Goal: Task Accomplishment & Management: Manage account settings

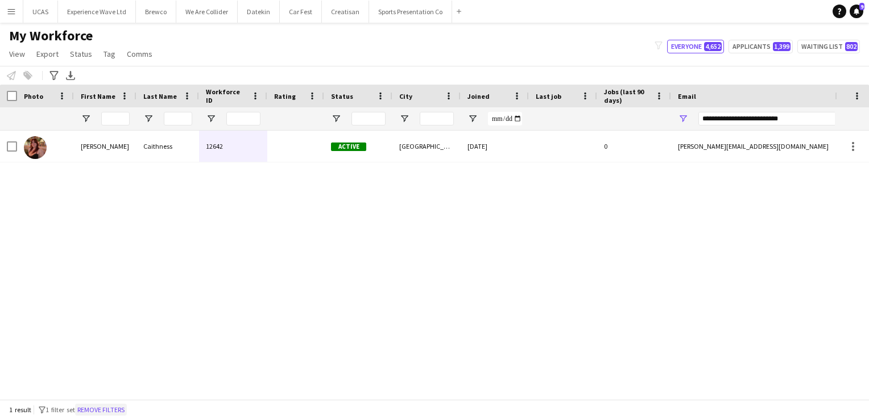
click at [121, 413] on button "Remove filters" at bounding box center [101, 410] width 52 height 13
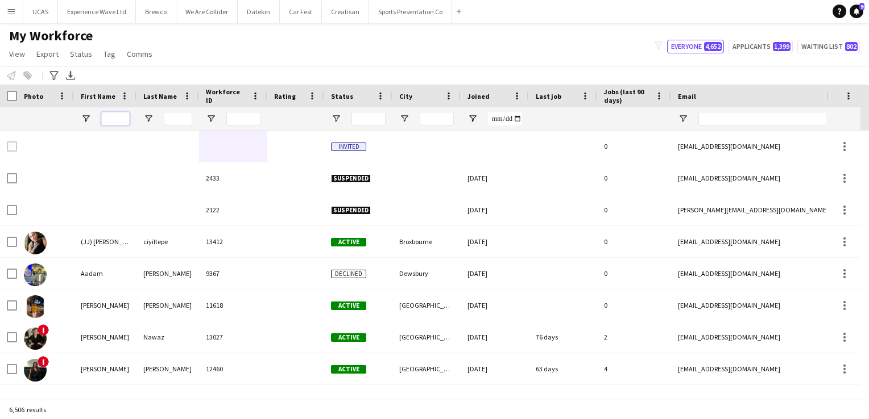
click at [110, 118] on input "First Name Filter Input" at bounding box center [115, 119] width 28 height 14
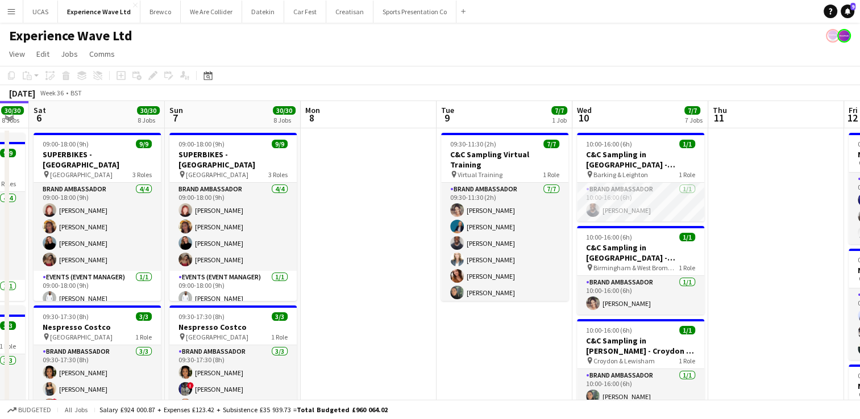
drag, startPoint x: 658, startPoint y: 280, endPoint x: 430, endPoint y: 245, distance: 231.2
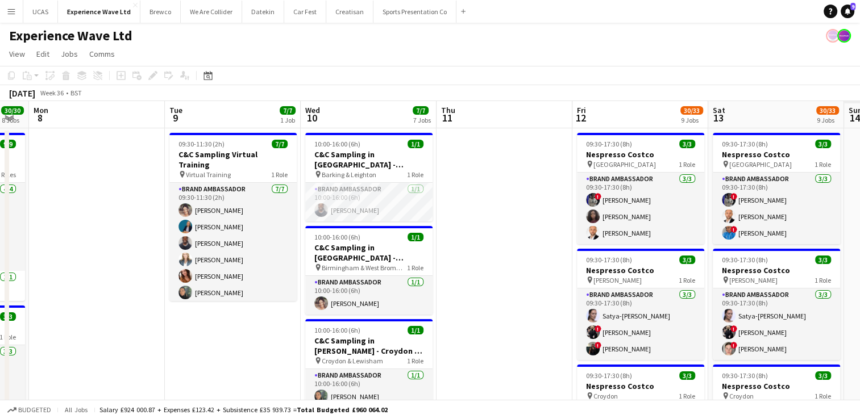
scroll to position [0, 280]
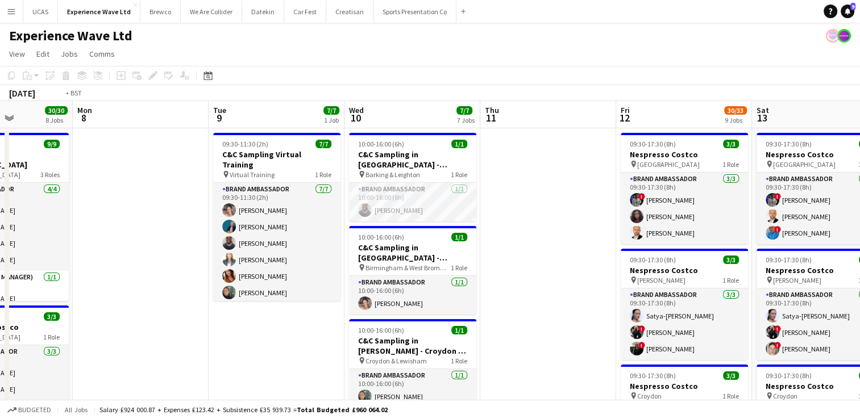
drag, startPoint x: 702, startPoint y: 296, endPoint x: 344, endPoint y: 216, distance: 367.0
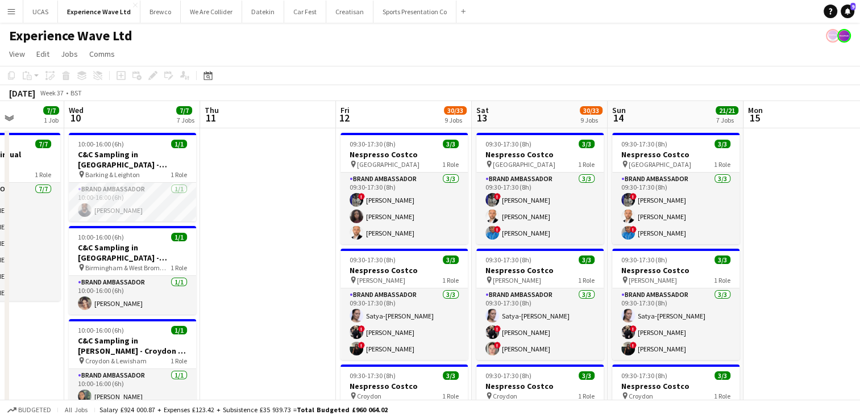
drag, startPoint x: 512, startPoint y: 253, endPoint x: 411, endPoint y: 224, distance: 104.7
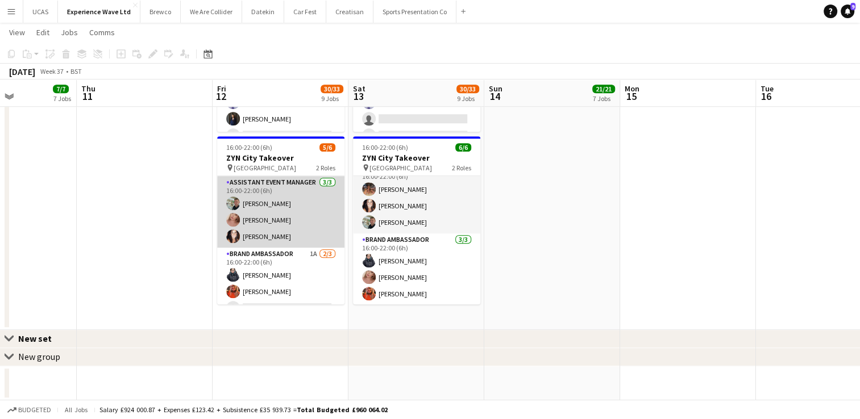
scroll to position [14, 0]
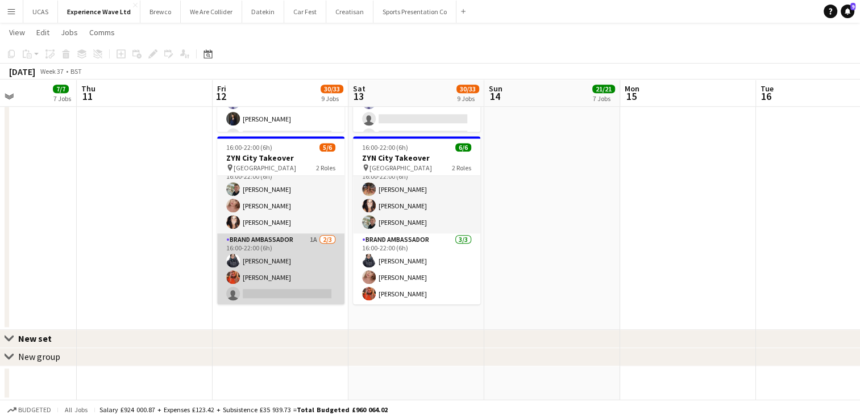
click at [281, 293] on app-card-role "Brand Ambassador 1A [DATE] 16:00-22:00 (6h) [PERSON_NAME] [PERSON_NAME] single-…" at bounding box center [280, 270] width 127 height 72
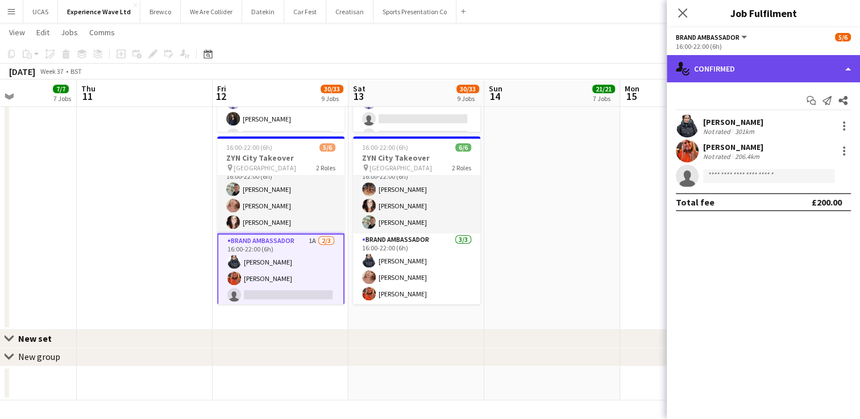
click at [790, 68] on div "single-neutral-actions-check-2 Confirmed" at bounding box center [763, 68] width 193 height 27
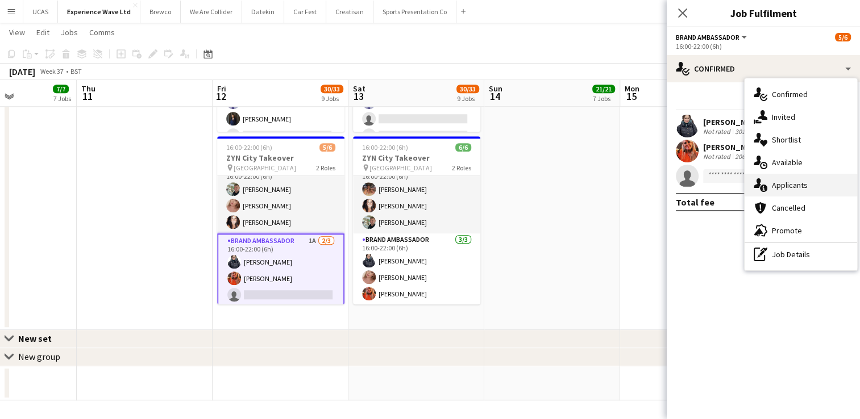
click at [817, 186] on div "single-neutral-actions-information Applicants" at bounding box center [801, 185] width 113 height 23
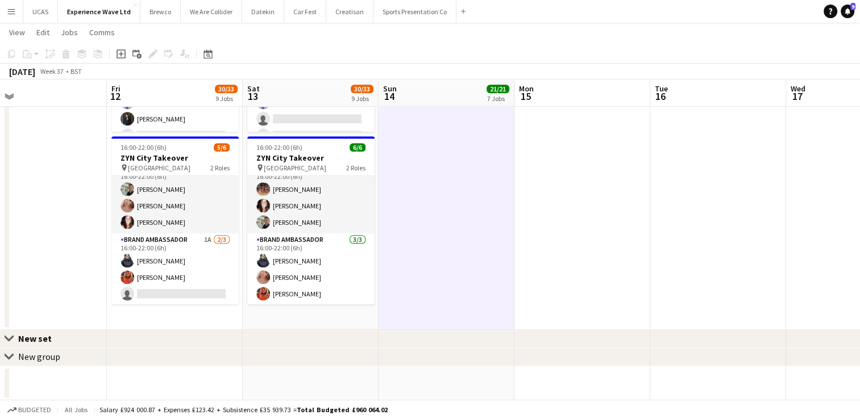
drag, startPoint x: 614, startPoint y: 213, endPoint x: 610, endPoint y: 201, distance: 13.3
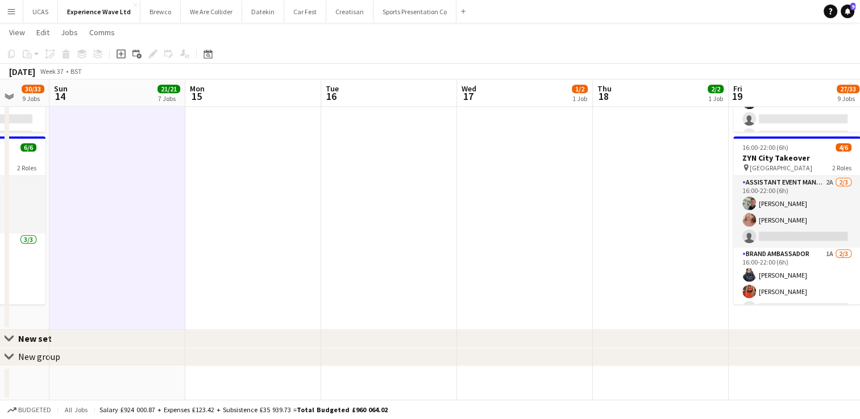
drag, startPoint x: 727, startPoint y: 242, endPoint x: 563, endPoint y: 199, distance: 169.9
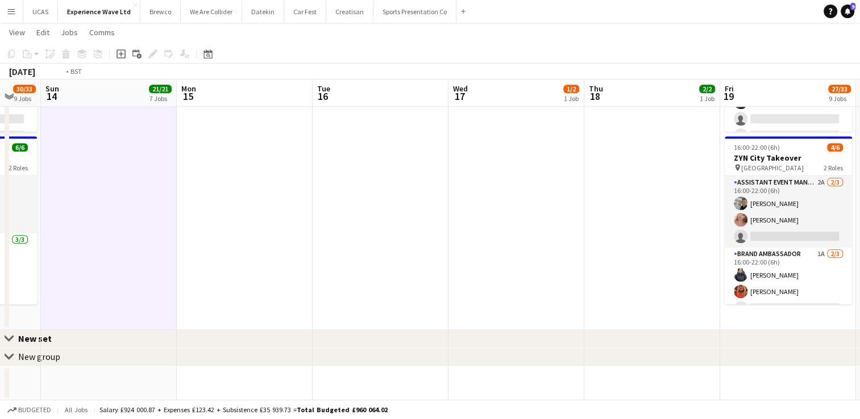
drag, startPoint x: 563, startPoint y: 199, endPoint x: 330, endPoint y: 182, distance: 233.7
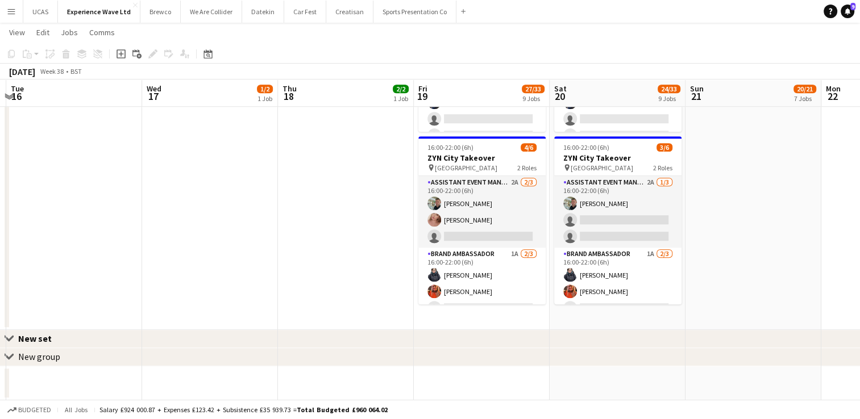
drag, startPoint x: 417, startPoint y: 192, endPoint x: 291, endPoint y: 185, distance: 125.8
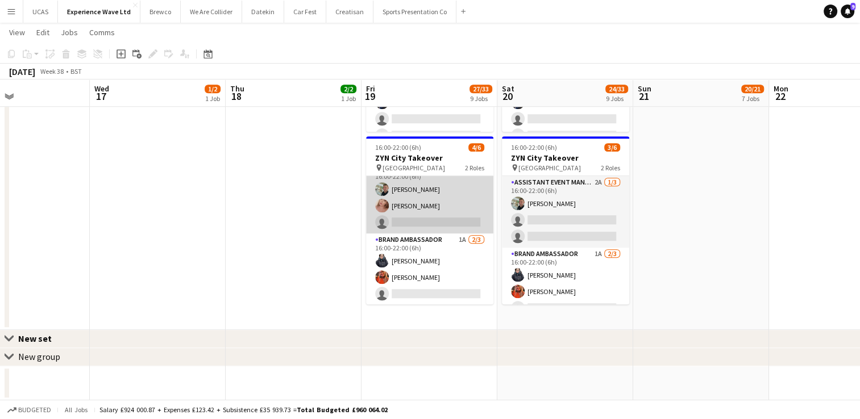
click at [437, 208] on app-card-role "Assistant Event Manager 2A [DATE] 16:00-22:00 (6h) [PERSON_NAME] [PERSON_NAME] …" at bounding box center [429, 198] width 127 height 72
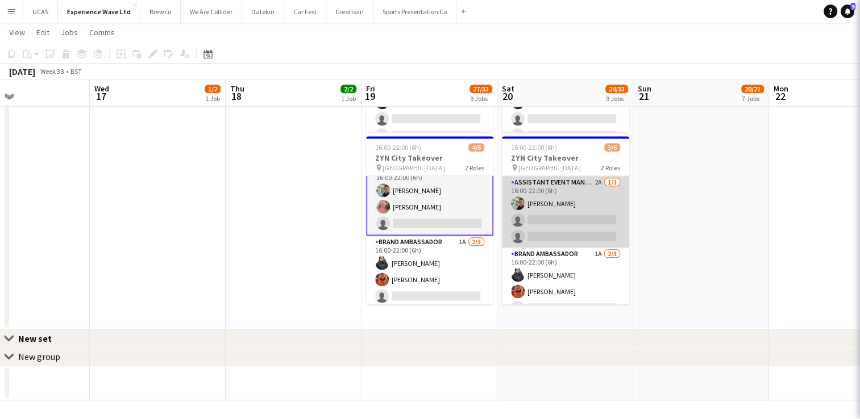
scroll to position [15, 0]
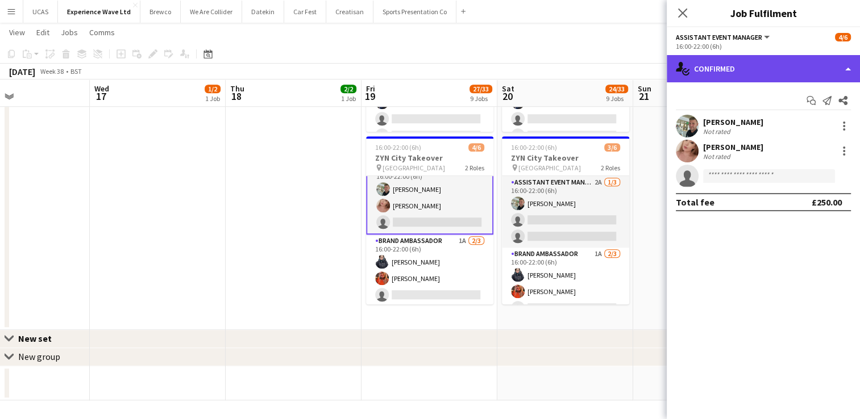
click at [732, 72] on div "single-neutral-actions-check-2 Confirmed" at bounding box center [763, 68] width 193 height 27
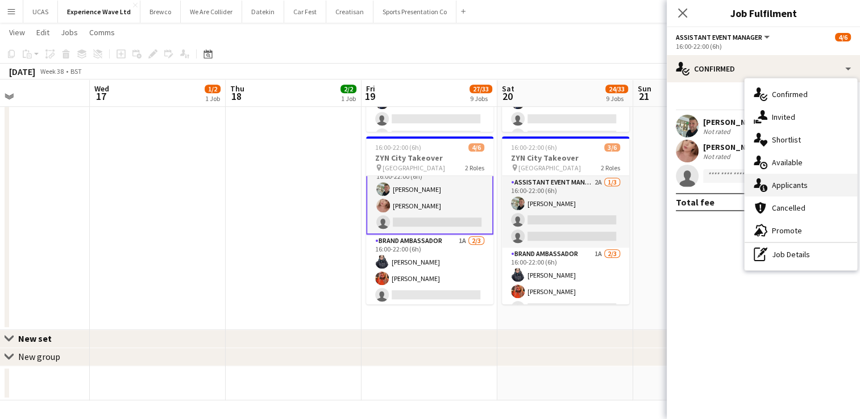
click at [805, 186] on span "Applicants" at bounding box center [790, 185] width 36 height 10
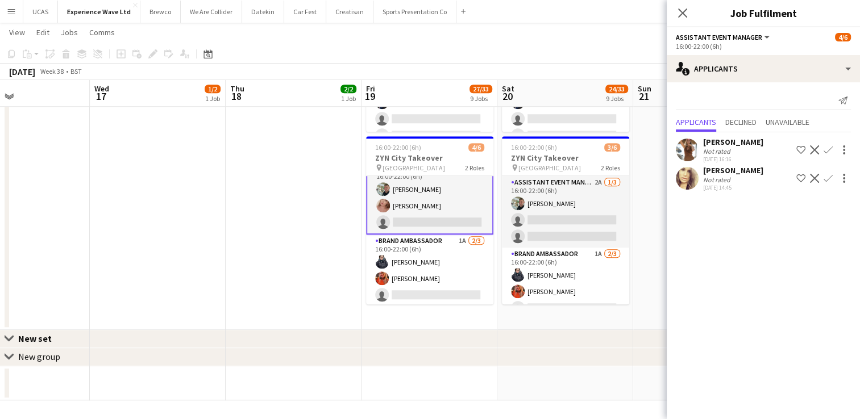
click at [729, 181] on div "Not rated" at bounding box center [718, 180] width 30 height 9
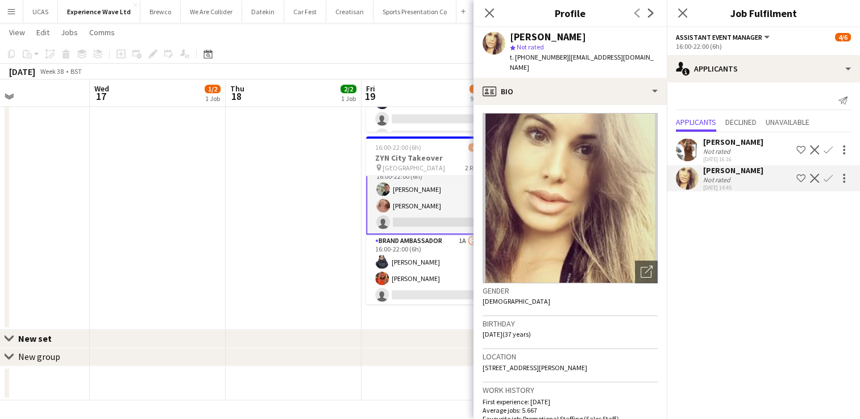
scroll to position [0, 0]
click at [490, 16] on icon "Close pop-in" at bounding box center [489, 12] width 11 height 11
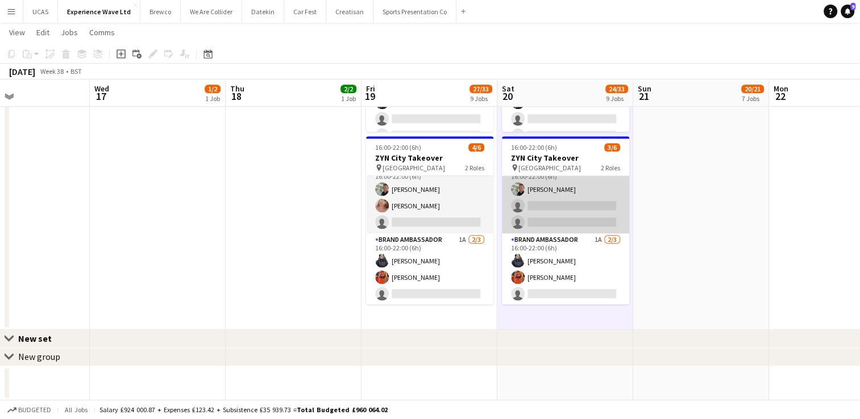
click at [551, 205] on app-card-role "Assistant Event Manager 2A [DATE] 16:00-22:00 (6h) [PERSON_NAME] single-neutral…" at bounding box center [565, 198] width 127 height 72
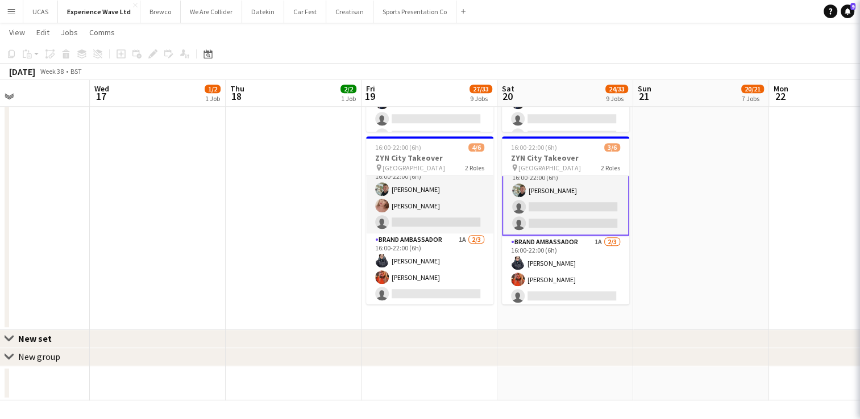
scroll to position [15, 0]
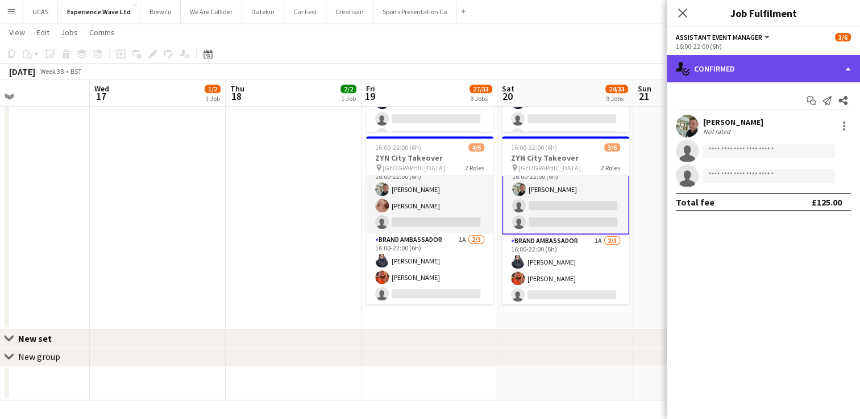
click at [749, 73] on div "single-neutral-actions-check-2 Confirmed" at bounding box center [763, 68] width 193 height 27
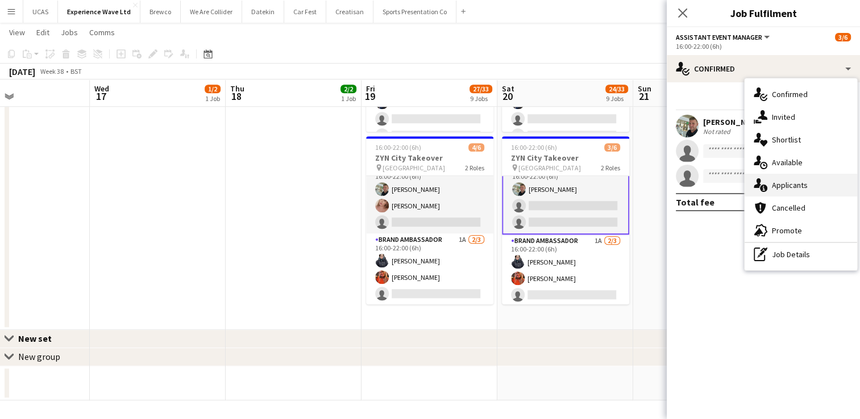
click at [796, 179] on div "single-neutral-actions-information Applicants" at bounding box center [801, 185] width 113 height 23
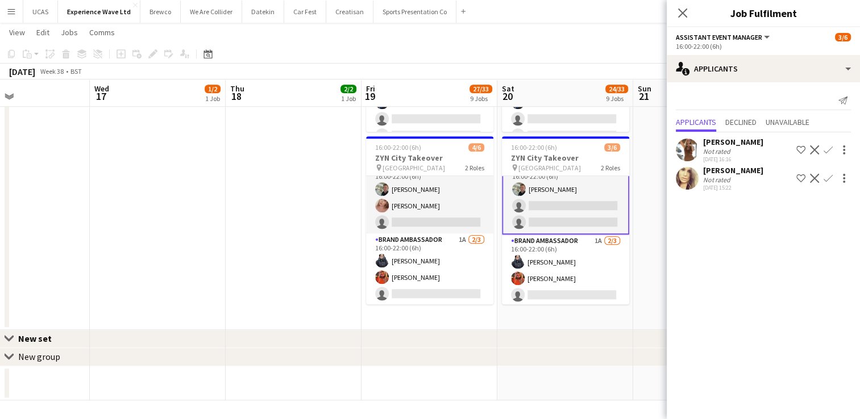
click at [740, 184] on div "[DATE] 15:22" at bounding box center [733, 187] width 60 height 7
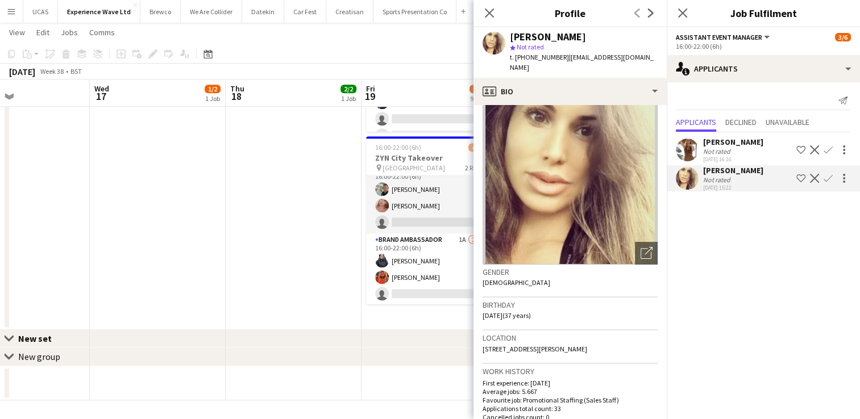
scroll to position [0, 0]
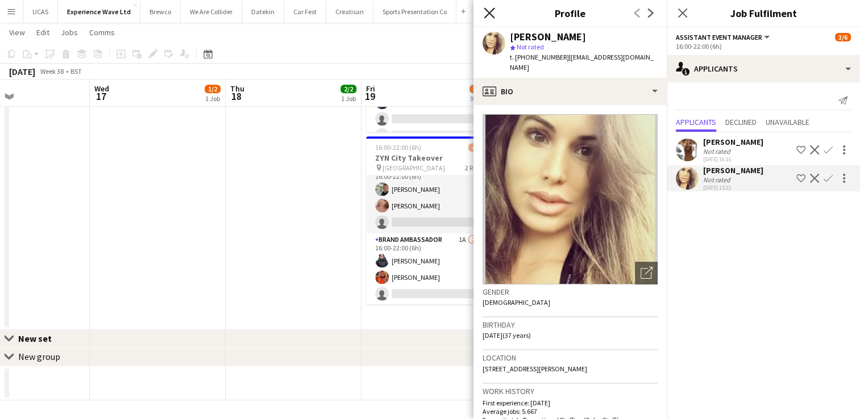
click at [489, 11] on icon "Close pop-in" at bounding box center [489, 12] width 11 height 11
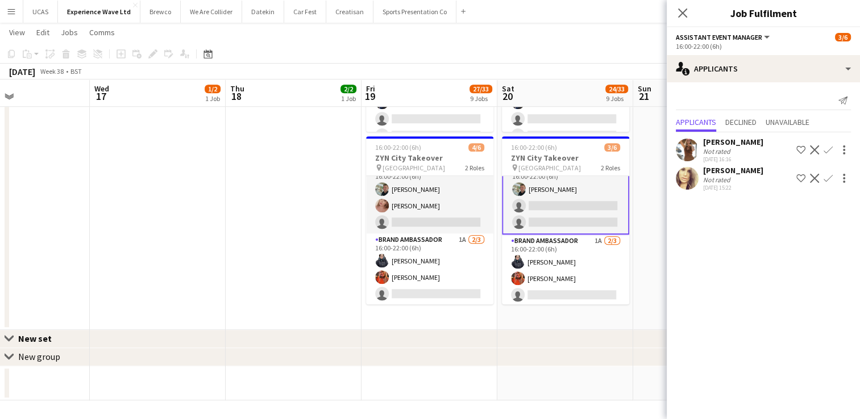
click at [736, 183] on div "Not rated" at bounding box center [733, 180] width 60 height 9
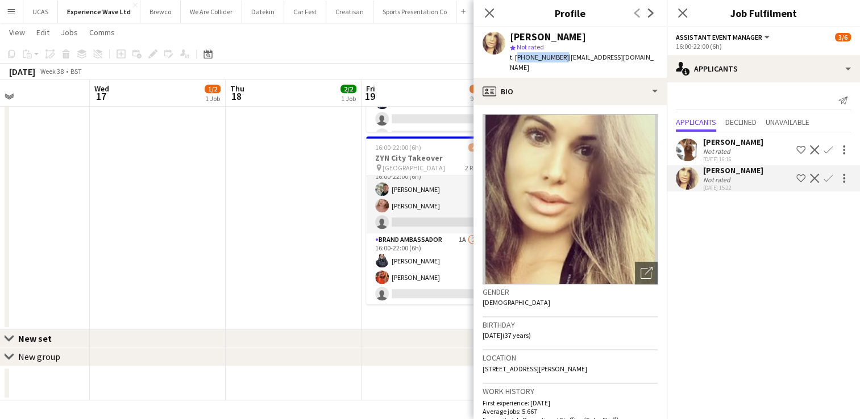
drag, startPoint x: 558, startPoint y: 56, endPoint x: 516, endPoint y: 52, distance: 42.3
click at [516, 52] on div "t. [PHONE_NUMBER] | [EMAIL_ADDRESS][DOMAIN_NAME]" at bounding box center [584, 62] width 148 height 20
copy span "[PHONE_NUMBER]"
click at [624, 208] on img at bounding box center [570, 199] width 175 height 171
click at [495, 15] on app-icon "Close pop-in" at bounding box center [489, 13] width 16 height 16
